Goal: Task Accomplishment & Management: Manage account settings

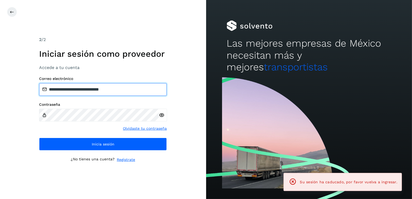
drag, startPoint x: 115, startPoint y: 87, endPoint x: 76, endPoint y: 87, distance: 39.1
click at [76, 87] on input "**********" at bounding box center [103, 89] width 128 height 13
drag, startPoint x: 132, startPoint y: 89, endPoint x: 77, endPoint y: 90, distance: 55.6
click at [77, 90] on input "**********" at bounding box center [103, 89] width 128 height 13
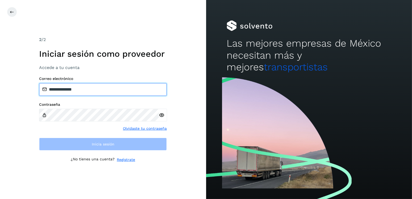
type input "**********"
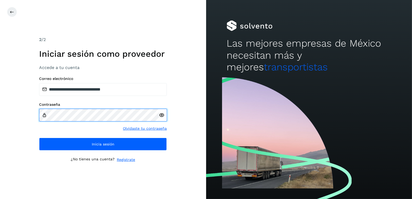
click at [27, 123] on div "**********" at bounding box center [103, 99] width 206 height 199
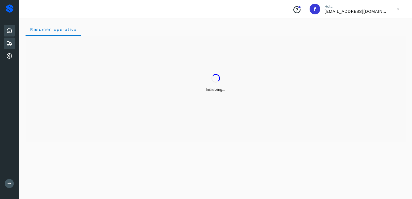
click at [10, 44] on icon at bounding box center [9, 43] width 6 height 6
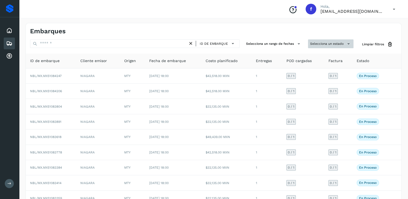
click at [324, 43] on button "Selecciona un estado" at bounding box center [330, 43] width 45 height 9
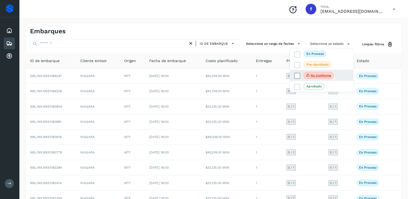
click at [296, 77] on icon at bounding box center [297, 75] width 5 height 5
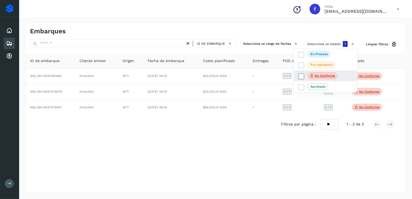
click at [296, 77] on div "No conforme" at bounding box center [325, 75] width 63 height 11
click at [299, 75] on icon at bounding box center [301, 75] width 5 height 5
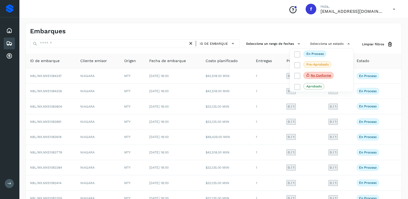
click at [133, 47] on div at bounding box center [204, 99] width 408 height 199
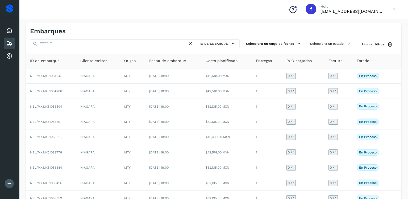
click at [134, 45] on div at bounding box center [204, 99] width 408 height 199
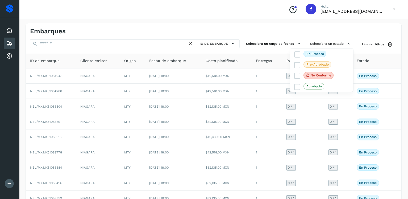
click at [143, 42] on div at bounding box center [204, 99] width 408 height 199
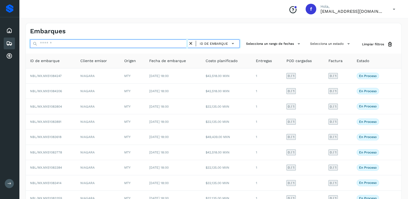
click at [145, 45] on input "text" at bounding box center [109, 43] width 158 height 9
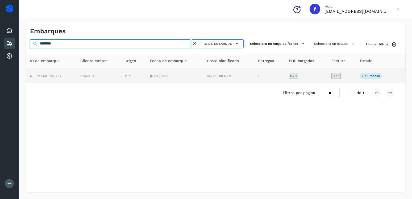
type input "********"
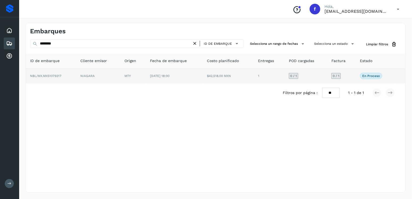
click at [205, 77] on td "$42,518.00 MXN" at bounding box center [228, 75] width 51 height 15
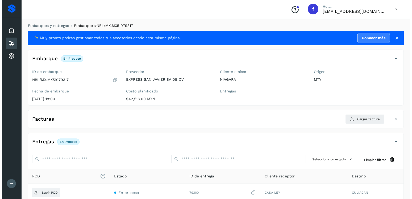
scroll to position [54, 0]
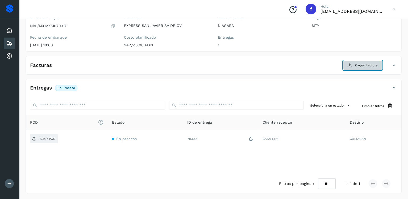
click at [352, 65] on icon at bounding box center [350, 65] width 4 height 4
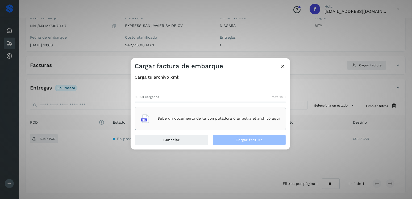
click at [81, 75] on div "Cargar factura de embarque Carga tu archivo xml: 0.0KB cargados límite 1MB Sube…" at bounding box center [206, 99] width 412 height 199
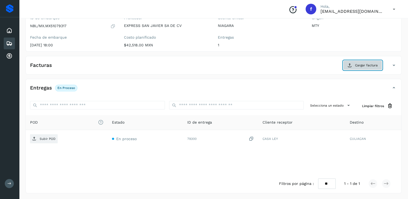
click at [348, 67] on button "Cargar factura" at bounding box center [362, 65] width 39 height 10
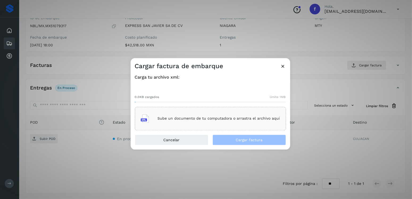
click at [269, 109] on div "Sube un documento de tu computadora o arrastra el archivo aquí" at bounding box center [210, 118] width 151 height 23
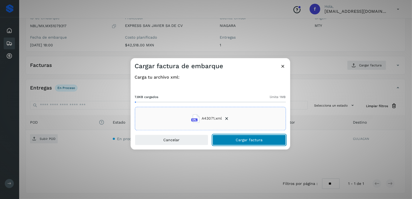
click at [256, 140] on span "Cargar factura" at bounding box center [249, 140] width 27 height 4
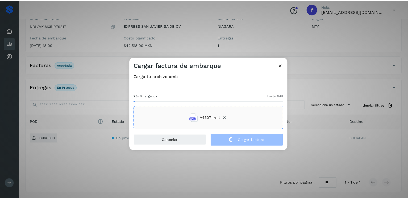
scroll to position [53, 0]
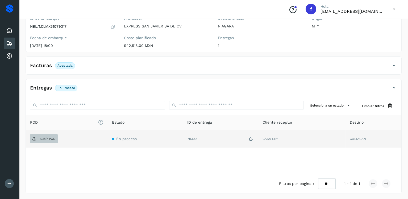
click at [42, 137] on p "Subir POD" at bounding box center [48, 139] width 16 height 4
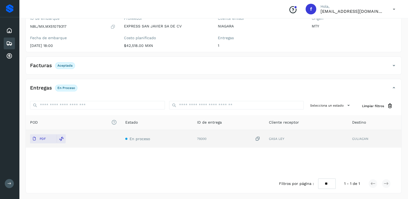
click at [4, 42] on div "Embarques" at bounding box center [9, 43] width 11 height 12
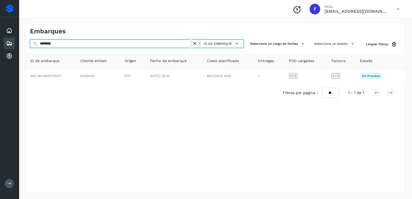
drag, startPoint x: 76, startPoint y: 44, endPoint x: 25, endPoint y: 46, distance: 51.6
click at [25, 46] on div "Embarques ******** ID de embarque Selecciona un rango de fechas Selecciona un e…" at bounding box center [215, 107] width 393 height 182
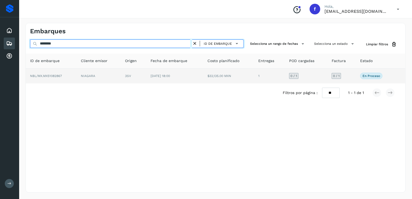
type input "********"
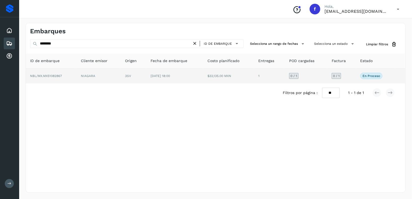
click at [144, 78] on td "3SV" at bounding box center [134, 75] width 26 height 15
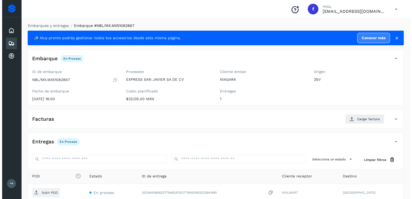
scroll to position [54, 0]
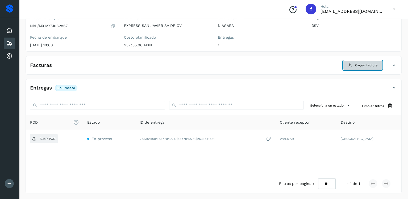
click at [373, 62] on button "Cargar factura" at bounding box center [362, 65] width 39 height 10
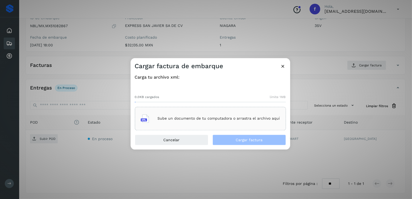
click at [159, 107] on div "Sube un documento de tu computadora o arrastra el archivo aquí" at bounding box center [210, 118] width 151 height 23
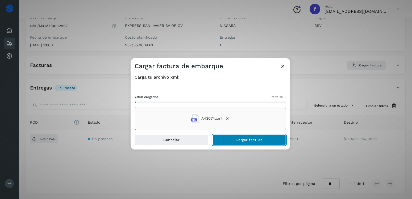
click at [249, 144] on button "Cargar factura" at bounding box center [248, 139] width 73 height 11
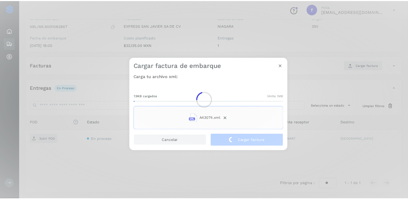
scroll to position [53, 0]
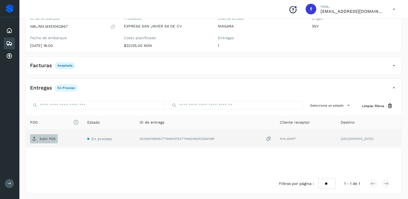
click at [35, 140] on span "Subir POD" at bounding box center [44, 138] width 28 height 9
click at [7, 40] on icon at bounding box center [9, 43] width 6 height 6
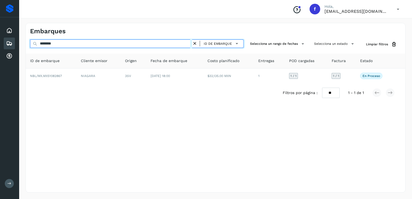
drag, startPoint x: 67, startPoint y: 44, endPoint x: 18, endPoint y: 51, distance: 50.0
click at [18, 51] on div "Proveedores Inicio Embarques Cuentas por cobrar Salir Conoce nuestros beneficio…" at bounding box center [206, 99] width 412 height 199
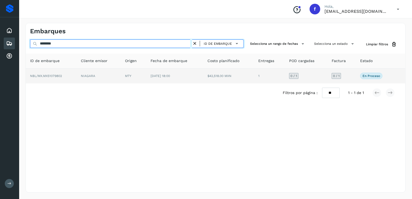
type input "********"
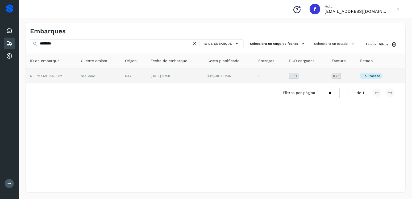
click at [146, 82] on td "MTY" at bounding box center [134, 75] width 26 height 15
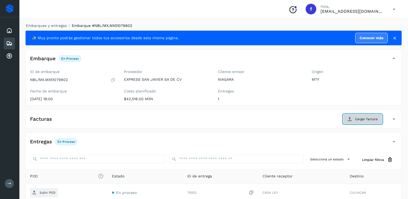
click at [352, 123] on button "Cargar factura" at bounding box center [362, 119] width 39 height 10
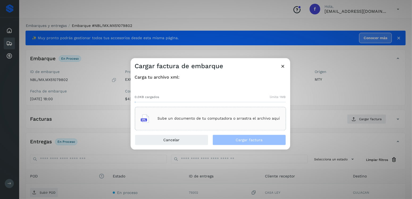
click at [238, 128] on div "Sube un documento de tu computadora o arrastra el archivo aquí" at bounding box center [210, 118] width 151 height 23
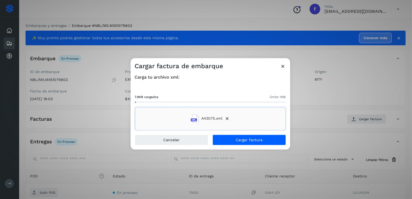
click at [245, 134] on div "Carga tu archivo xml: 7.8KB cargados límite 1MB A43075.xml" at bounding box center [211, 102] width 160 height 64
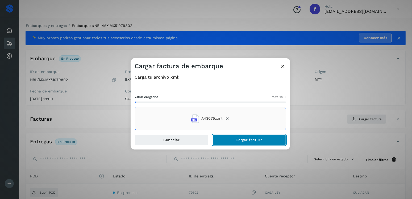
click at [253, 136] on button "Cargar factura" at bounding box center [248, 139] width 73 height 11
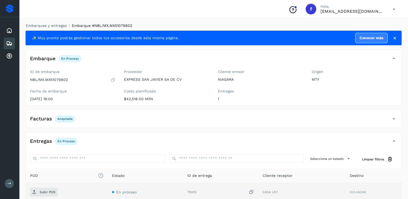
scroll to position [53, 0]
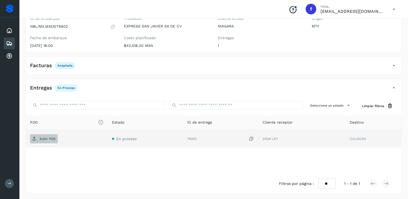
click at [51, 135] on span "Subir POD" at bounding box center [44, 138] width 28 height 9
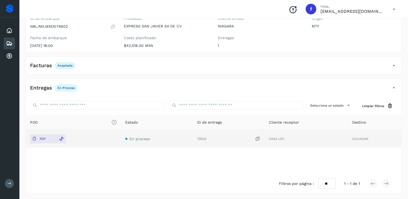
click at [11, 40] on icon at bounding box center [9, 43] width 6 height 6
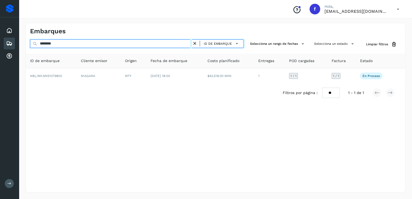
drag, startPoint x: 38, startPoint y: 45, endPoint x: 34, endPoint y: 38, distance: 8.7
click at [35, 44] on div "******** ID de embarque" at bounding box center [137, 44] width 214 height 10
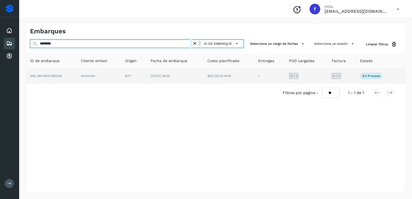
type input "********"
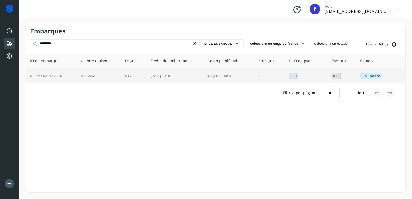
click at [271, 71] on td "1" at bounding box center [269, 75] width 31 height 15
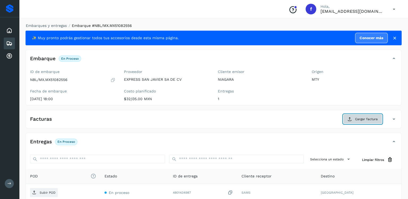
click at [349, 117] on icon at bounding box center [350, 119] width 4 height 4
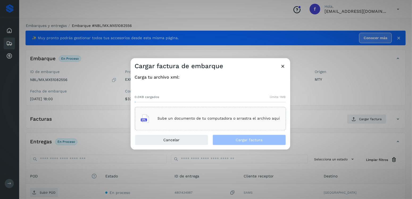
click at [219, 129] on div "Sube un documento de tu computadora o arrastra el archivo aquí" at bounding box center [210, 118] width 151 height 23
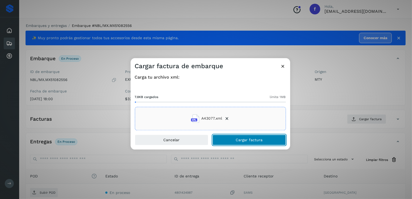
click at [248, 136] on button "Cargar factura" at bounding box center [248, 139] width 73 height 11
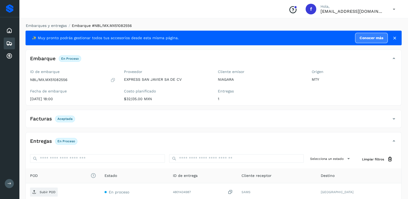
scroll to position [53, 0]
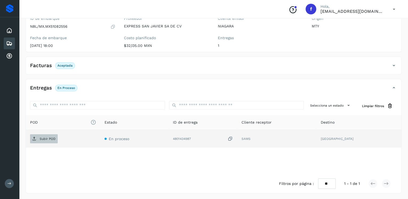
click at [54, 134] on span "Subir POD" at bounding box center [44, 138] width 28 height 9
click at [41, 140] on span "Subir POD" at bounding box center [44, 138] width 28 height 9
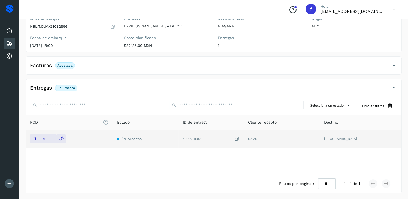
click at [6, 43] on icon at bounding box center [9, 43] width 6 height 6
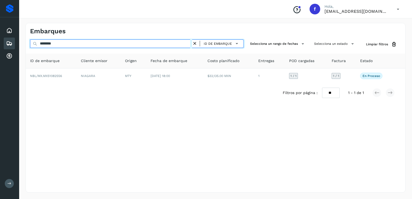
drag, startPoint x: 57, startPoint y: 46, endPoint x: 27, endPoint y: 46, distance: 30.3
click at [27, 46] on div "******** ID de embarque Selecciona un rango de fechas Selecciona un estado Limp…" at bounding box center [215, 44] width 379 height 10
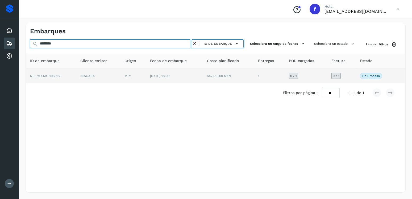
type input "********"
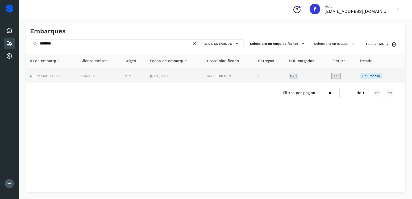
click at [125, 80] on td "MTY" at bounding box center [133, 75] width 26 height 15
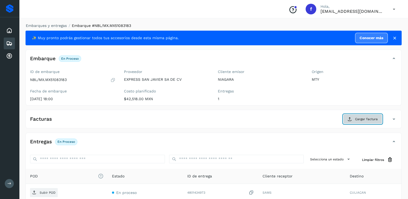
click at [374, 119] on span "Cargar factura" at bounding box center [366, 118] width 23 height 5
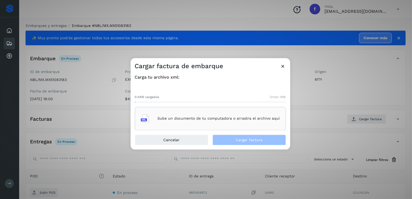
click at [221, 112] on div "Sube un documento de tu computadora o arrastra el archivo aquí" at bounding box center [210, 118] width 139 height 14
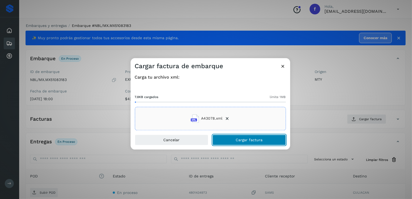
click at [248, 144] on button "Cargar factura" at bounding box center [248, 139] width 73 height 11
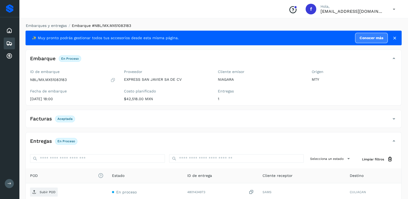
scroll to position [53, 0]
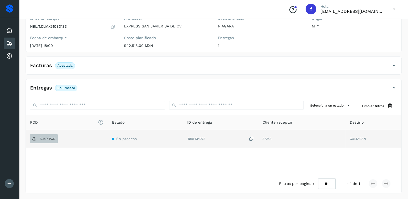
click at [51, 135] on span "Subir POD" at bounding box center [44, 138] width 28 height 9
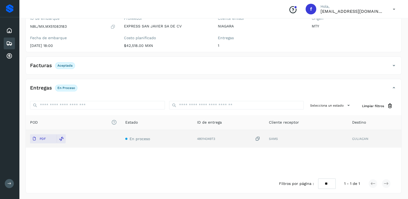
click at [8, 43] on icon at bounding box center [9, 43] width 6 height 6
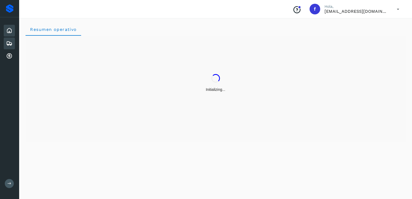
click at [11, 44] on icon at bounding box center [9, 43] width 6 height 6
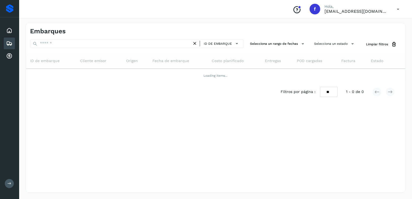
click at [81, 39] on div "Embarques ID de embarque Selecciona un rango de fechas Selecciona un estado Lim…" at bounding box center [216, 107] width 380 height 169
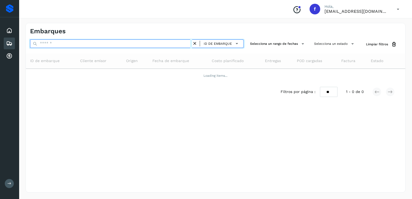
click at [78, 40] on input "text" at bounding box center [111, 43] width 162 height 9
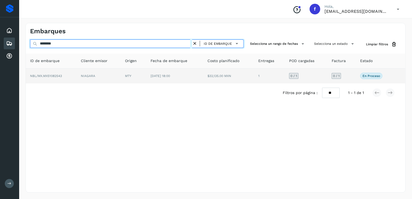
type input "********"
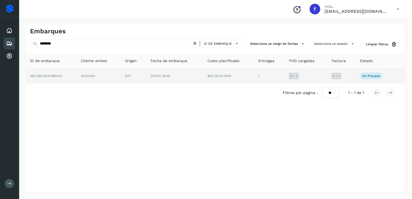
click at [199, 80] on td "18/sep/2025 18:00" at bounding box center [174, 75] width 57 height 15
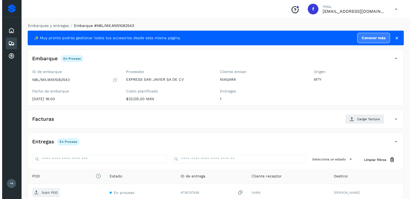
scroll to position [54, 0]
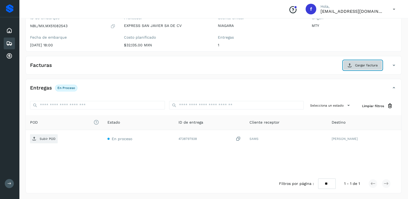
click at [352, 65] on icon at bounding box center [350, 65] width 4 height 4
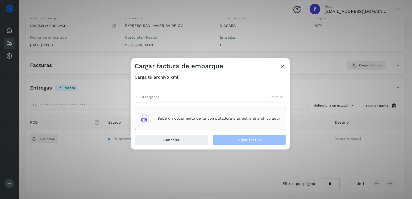
click at [219, 108] on div "Sube un documento de tu computadora o arrastra el archivo aquí" at bounding box center [210, 118] width 151 height 23
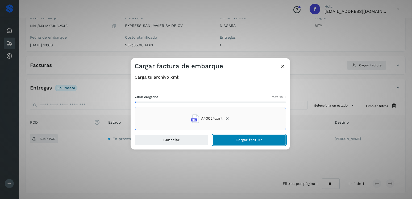
click at [239, 136] on button "Cargar factura" at bounding box center [248, 139] width 73 height 11
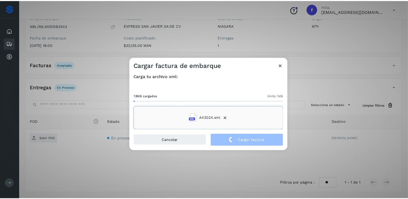
scroll to position [53, 0]
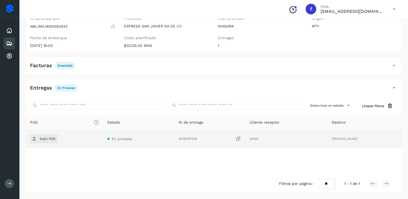
click at [48, 131] on td "Subir POD" at bounding box center [64, 139] width 77 height 18
click at [50, 135] on span "Subir POD" at bounding box center [44, 138] width 28 height 9
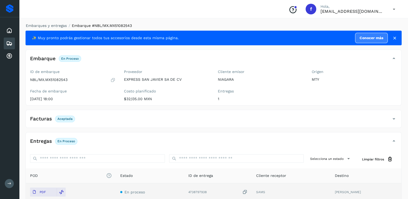
click at [7, 38] on div "Embarques" at bounding box center [9, 43] width 11 height 12
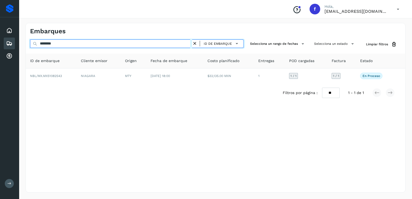
drag, startPoint x: 79, startPoint y: 45, endPoint x: 30, endPoint y: 45, distance: 49.5
click at [29, 45] on div "******** ID de embarque Selecciona un rango de fechas Selecciona un estado Limp…" at bounding box center [215, 44] width 379 height 10
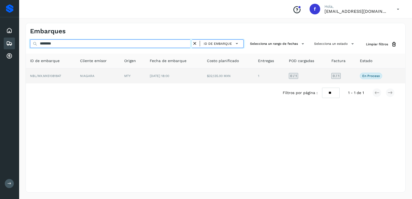
type input "********"
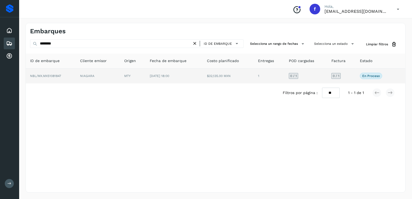
click at [190, 77] on td "18/sep/2025 18:00" at bounding box center [173, 75] width 57 height 15
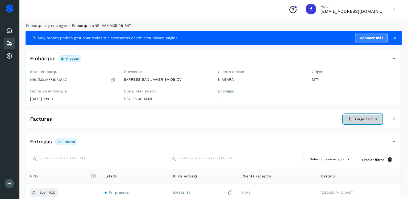
click at [349, 119] on icon at bounding box center [350, 119] width 4 height 4
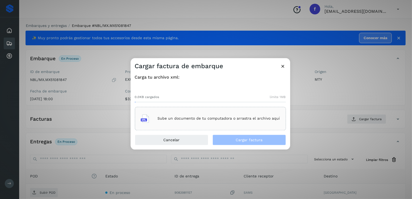
click at [264, 120] on div "Sube un documento de tu computadora o arrastra el archivo aquí" at bounding box center [210, 118] width 139 height 14
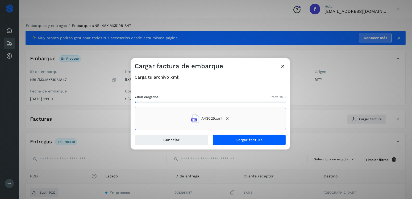
click at [241, 133] on div "Carga tu archivo xml: 7.8KB cargados límite 1MB A43025.xml" at bounding box center [211, 102] width 160 height 64
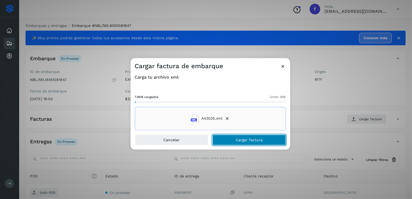
click at [243, 138] on span "Cargar factura" at bounding box center [249, 140] width 27 height 4
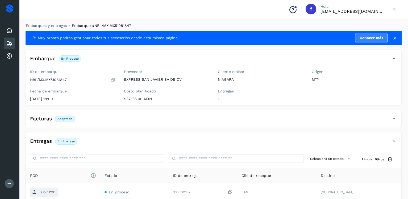
scroll to position [53, 0]
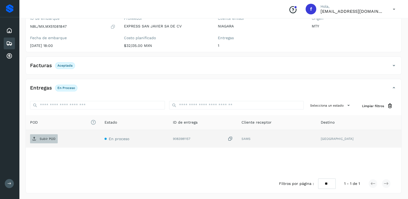
click at [50, 139] on p "Subir POD" at bounding box center [48, 139] width 16 height 4
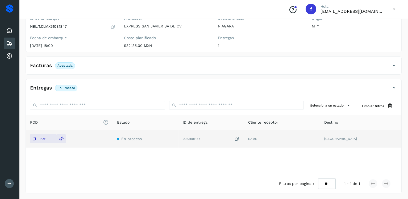
scroll to position [0, 0]
